Goal: Information Seeking & Learning: Learn about a topic

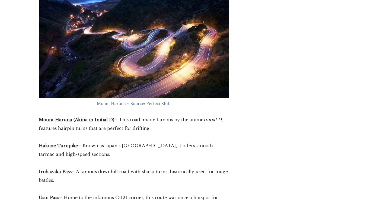
scroll to position [1501, 0]
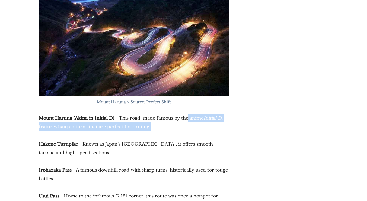
drag, startPoint x: 187, startPoint y: 111, endPoint x: 192, endPoint y: 115, distance: 6.8
click at [192, 115] on p "Mount Haruna (Akina in Initial D) – This road, made famous by the anime Initial…" at bounding box center [134, 122] width 190 height 17
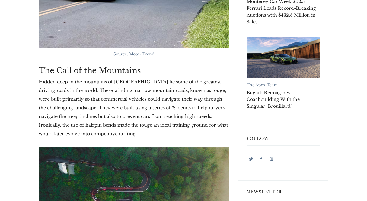
scroll to position [265, 0]
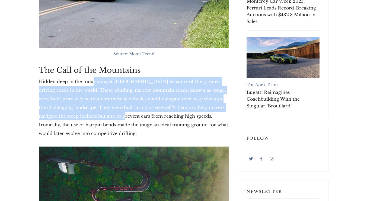
drag, startPoint x: 92, startPoint y: 83, endPoint x: 111, endPoint y: 130, distance: 50.3
click at [111, 130] on p "Hidden deep in the mountains of [GEOGRAPHIC_DATA] lie some of the greatest driv…" at bounding box center [134, 107] width 190 height 61
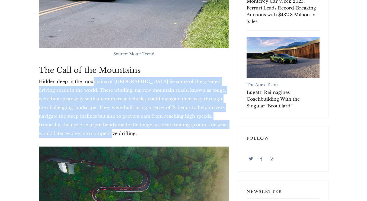
click at [111, 130] on p "Hidden deep in the mountains of [GEOGRAPHIC_DATA] lie some of the greatest driv…" at bounding box center [134, 107] width 190 height 61
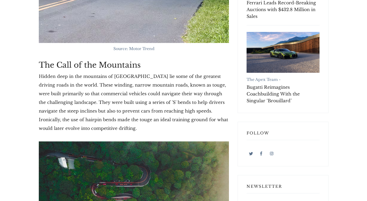
scroll to position [278, 0]
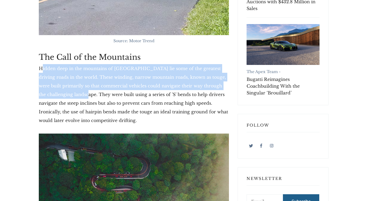
drag, startPoint x: 41, startPoint y: 66, endPoint x: 85, endPoint y: 108, distance: 61.2
click at [85, 108] on p "Hidden deep in the mountains of [GEOGRAPHIC_DATA] lie some of the greatest driv…" at bounding box center [134, 94] width 190 height 61
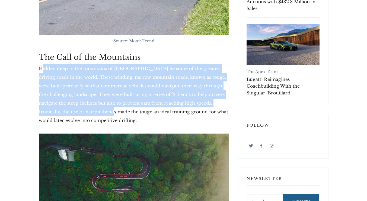
click at [85, 108] on p "Hidden deep in the mountains of [GEOGRAPHIC_DATA] lie some of the greatest driv…" at bounding box center [134, 94] width 190 height 61
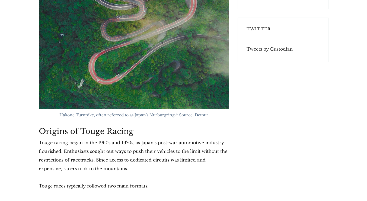
scroll to position [596, 0]
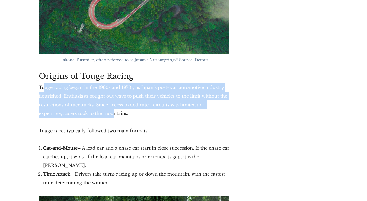
drag, startPoint x: 43, startPoint y: 87, endPoint x: 89, endPoint y: 112, distance: 51.6
click at [89, 112] on p "Touge racing began in the 1960s and 1970s, as Japan’s post-war automotive indus…" at bounding box center [134, 100] width 190 height 35
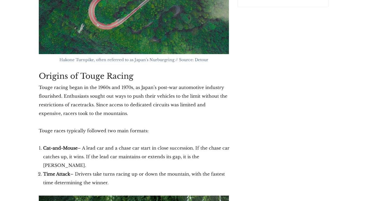
scroll to position [612, 0]
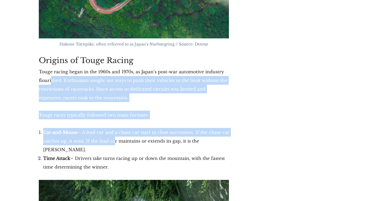
drag, startPoint x: 52, startPoint y: 81, endPoint x: 139, endPoint y: 160, distance: 118.0
click at [139, 160] on li "Time Attack – Drivers take turns racing up or down the mountain, with the faste…" at bounding box center [137, 162] width 188 height 17
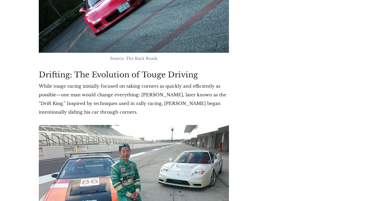
scroll to position [884, 0]
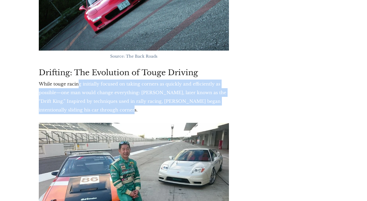
drag, startPoint x: 79, startPoint y: 73, endPoint x: 121, endPoint y: 111, distance: 56.4
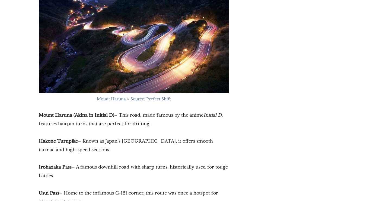
scroll to position [1504, 0]
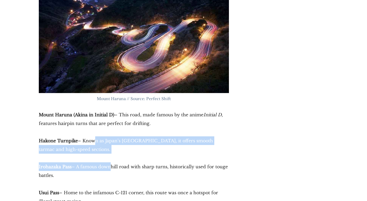
drag, startPoint x: 92, startPoint y: 126, endPoint x: 110, endPoint y: 162, distance: 40.1
click at [110, 163] on p "Irohazaka Pass – A famous downhill road with sharp turns, historically used for…" at bounding box center [134, 171] width 190 height 17
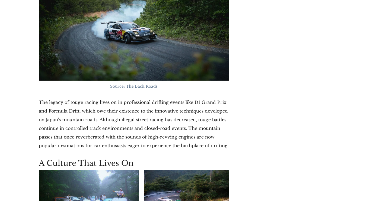
scroll to position [2191, 0]
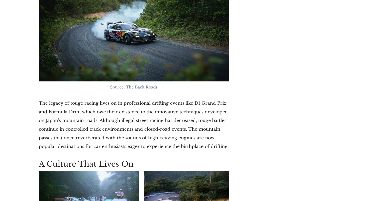
drag, startPoint x: 103, startPoint y: 98, endPoint x: 105, endPoint y: 101, distance: 4.1
click at [105, 101] on p "The legacy of touge racing lives on in professional drifting events like D1 Gra…" at bounding box center [134, 125] width 190 height 52
drag, startPoint x: 74, startPoint y: 102, endPoint x: 88, endPoint y: 109, distance: 15.9
click at [88, 109] on p "The legacy of touge racing lives on in professional drifting events like D1 Gra…" at bounding box center [134, 125] width 190 height 52
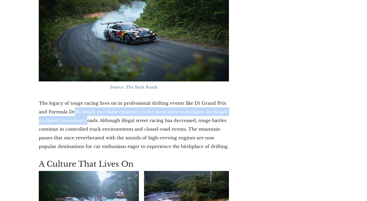
click at [88, 109] on p "The legacy of touge racing lives on in professional drifting events like D1 Gra…" at bounding box center [134, 125] width 190 height 52
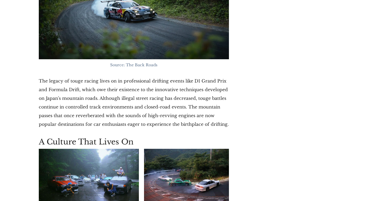
scroll to position [2213, 0]
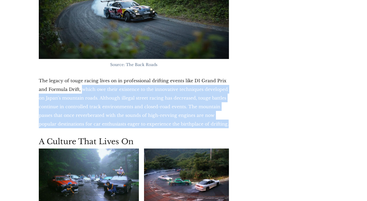
drag, startPoint x: 83, startPoint y: 80, endPoint x: 221, endPoint y: 112, distance: 141.9
click at [221, 112] on p "The legacy of touge racing lives on in professional drifting events like D1 Gra…" at bounding box center [134, 102] width 190 height 52
copy p "which owe their existence to the innovative techniques developed on Japan's mou…"
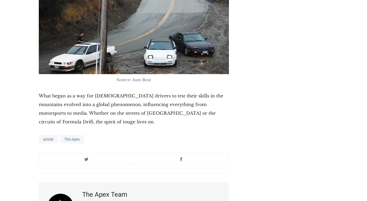
scroll to position [2489, 0]
click at [200, 135] on div "article The Apex" at bounding box center [134, 140] width 190 height 10
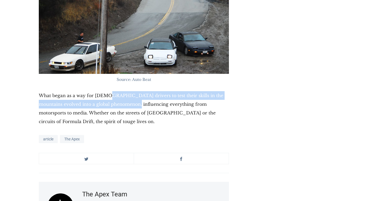
drag, startPoint x: 107, startPoint y: 85, endPoint x: 130, endPoint y: 102, distance: 29.0
click at [130, 102] on p "What began as a way for [DEMOGRAPHIC_DATA] drivers to test their skills in the …" at bounding box center [134, 108] width 190 height 35
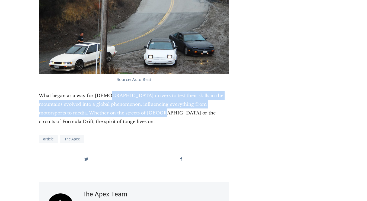
click at [130, 102] on p "What began as a way for [DEMOGRAPHIC_DATA] drivers to test their skills in the …" at bounding box center [134, 108] width 190 height 35
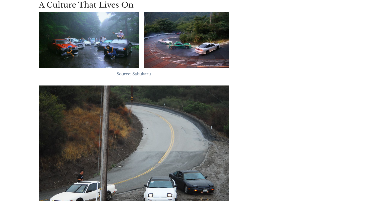
scroll to position [2302, 0]
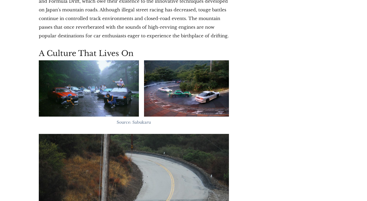
scroll to position [2301, 0]
